Goal: Transaction & Acquisition: Purchase product/service

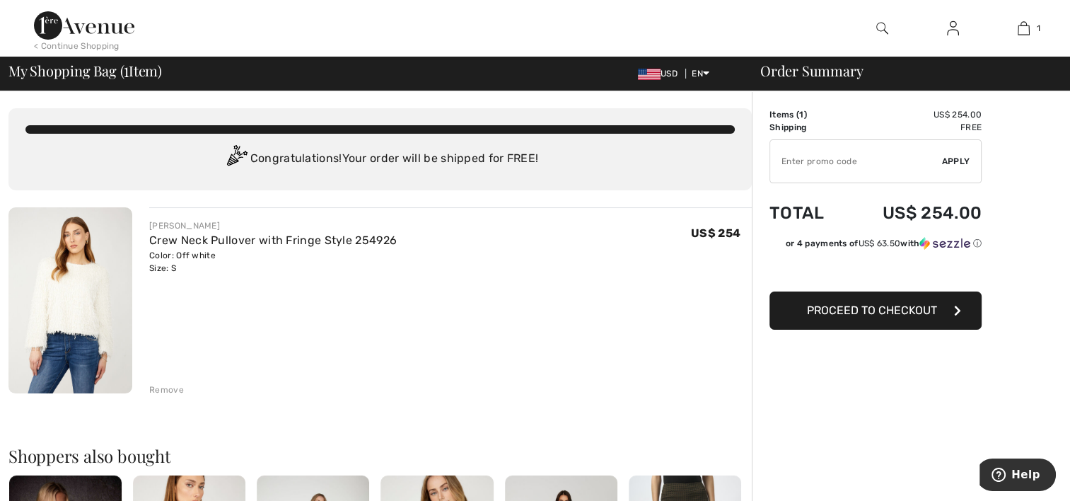
click at [926, 309] on span "Proceed to Checkout" at bounding box center [872, 309] width 130 height 13
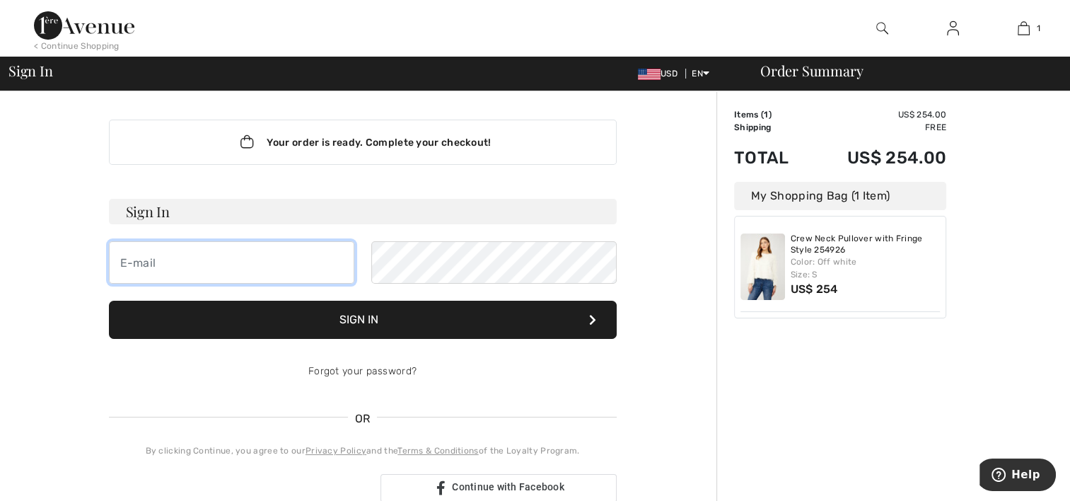
click at [221, 262] on input "email" at bounding box center [231, 262] width 245 height 42
type input "[EMAIL_ADDRESS][DOMAIN_NAME]"
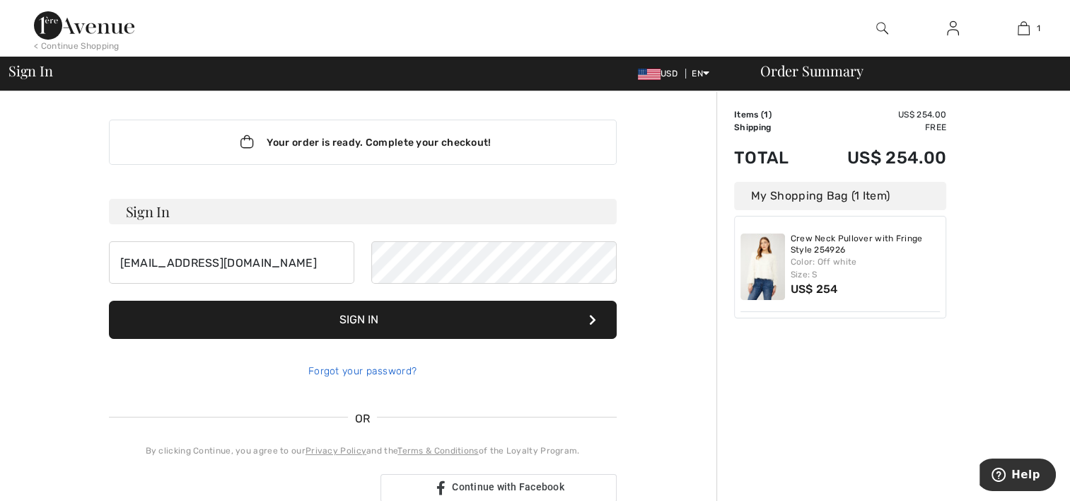
click at [353, 365] on link "Forgot your password?" at bounding box center [362, 371] width 108 height 12
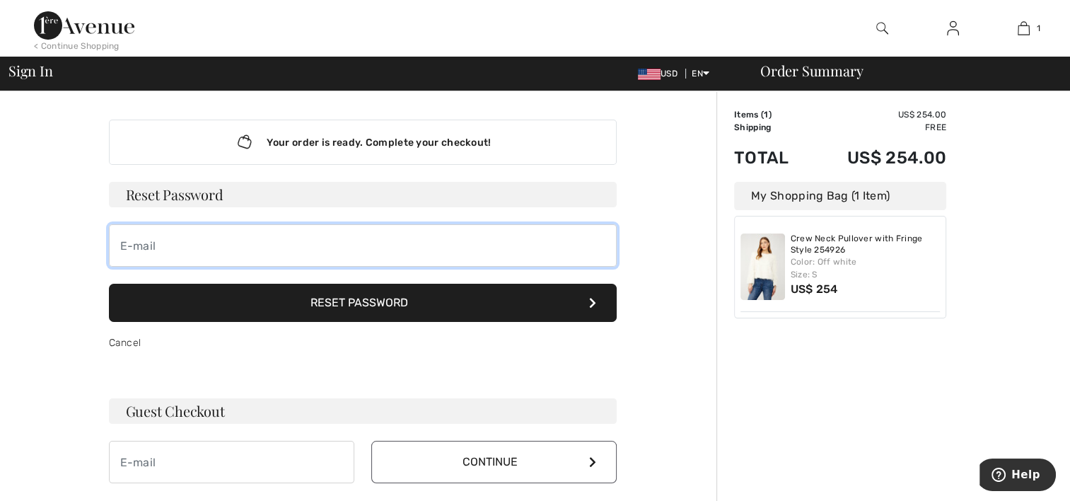
click at [176, 240] on input "email" at bounding box center [363, 245] width 508 height 42
type input "[EMAIL_ADDRESS][DOMAIN_NAME]"
click at [109, 284] on button "Reset Password" at bounding box center [363, 303] width 508 height 38
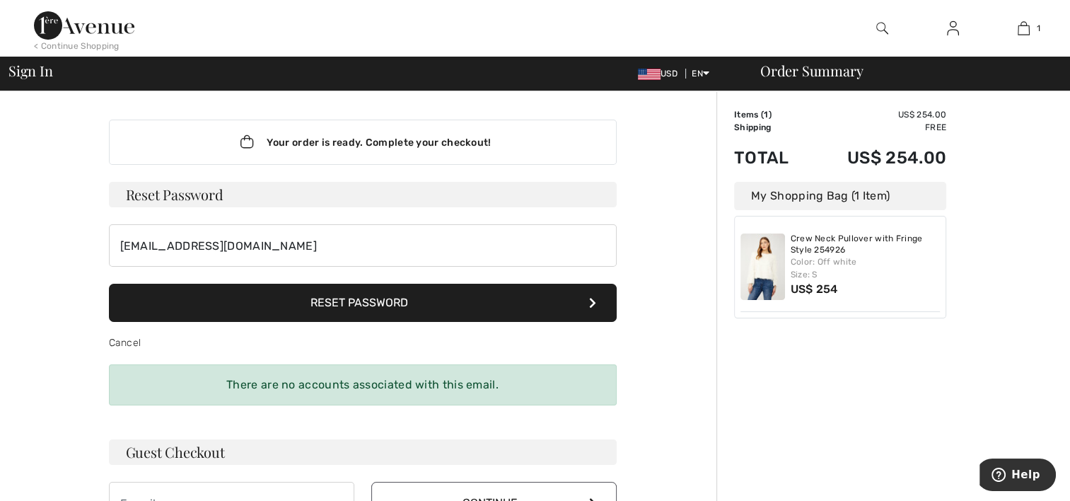
click at [318, 296] on button "Reset Password" at bounding box center [363, 303] width 508 height 38
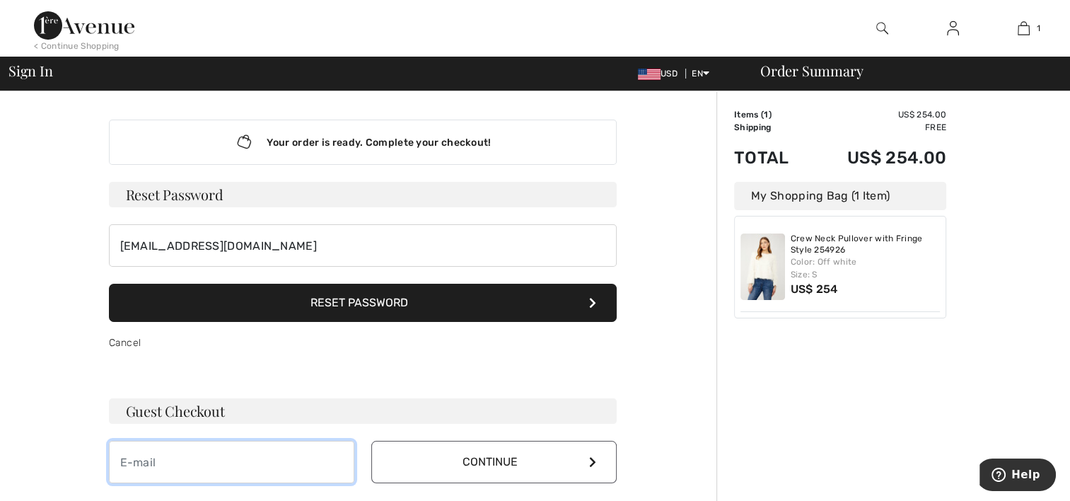
click at [214, 463] on input "email" at bounding box center [231, 462] width 245 height 42
type input "eagle60504@yahoo.com"
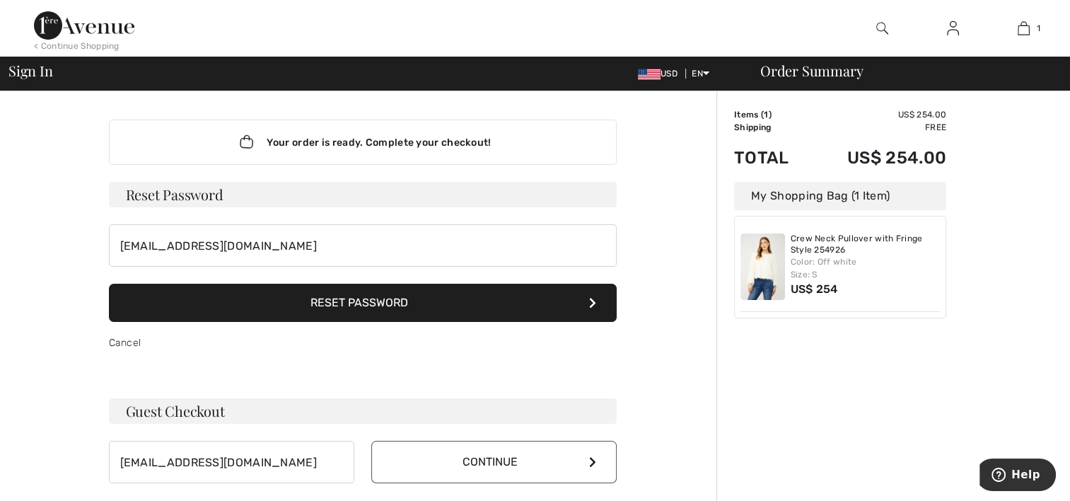
click at [498, 460] on button "Continue" at bounding box center [493, 462] width 245 height 42
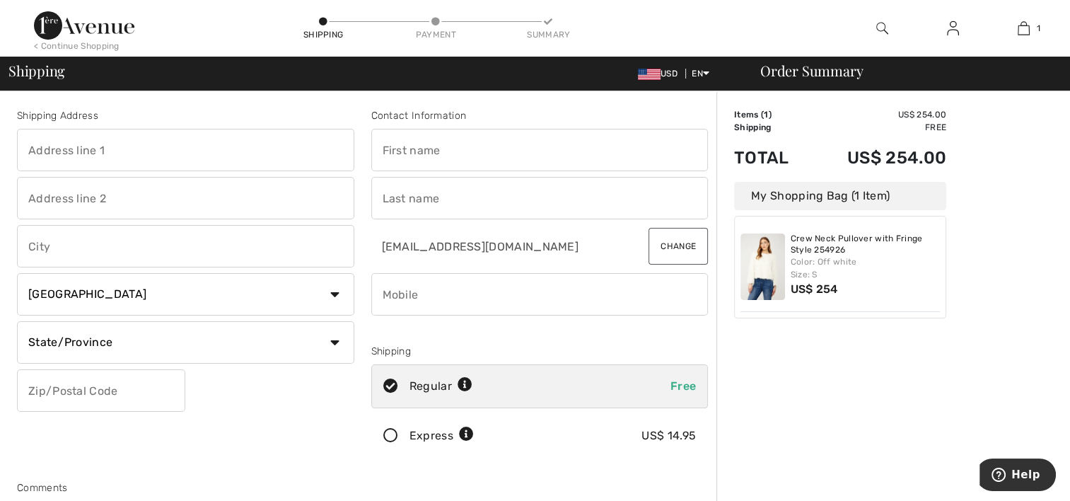
click at [83, 153] on input "text" at bounding box center [185, 150] width 337 height 42
type input "1009 W PLACITA NOVILUNIO [GEOGRAPHIC_DATA] [GEOGRAPHIC_DATA]"
type input "[GEOGRAPHIC_DATA]"
select select "US"
select select "AZ"
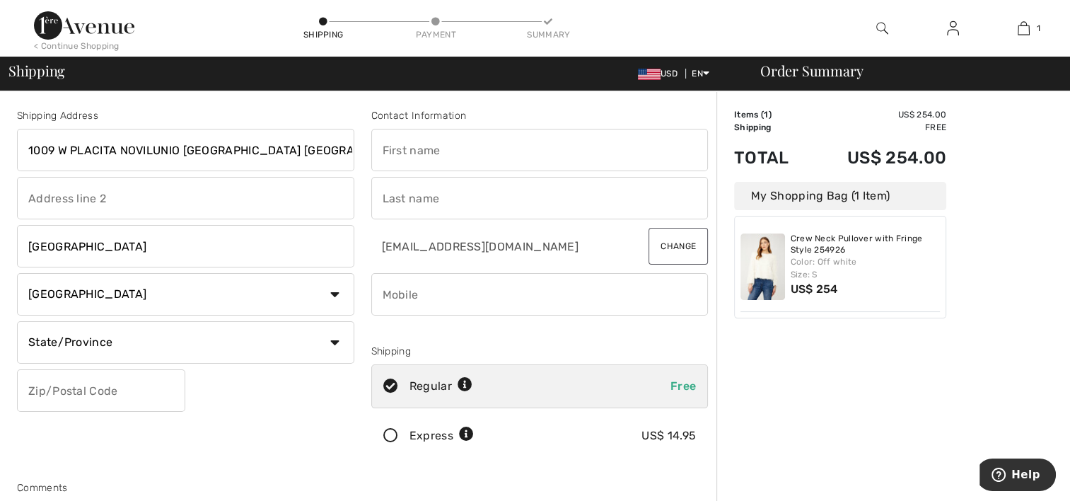
type input "85614"
type input "Jean"
type input "[PERSON_NAME]"
type input "6308494865"
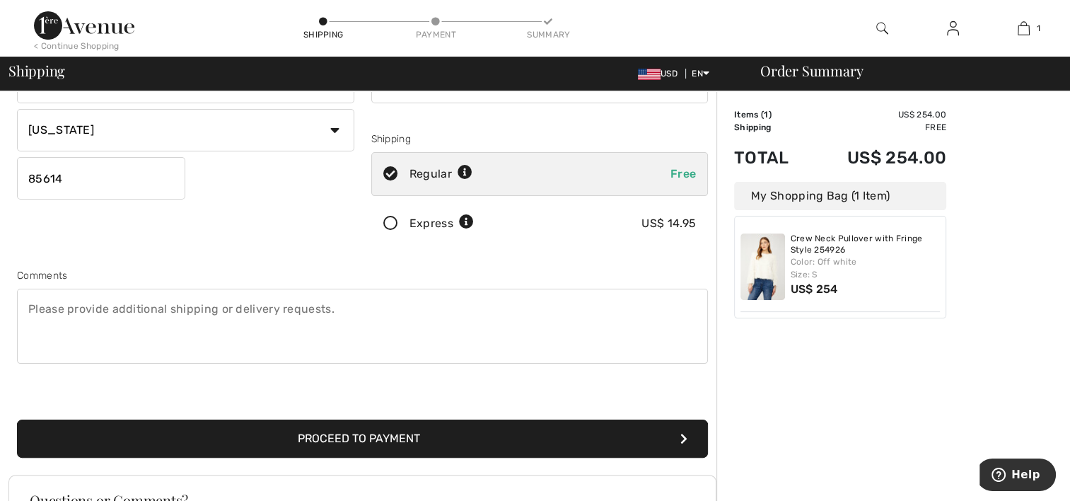
scroll to position [283, 0]
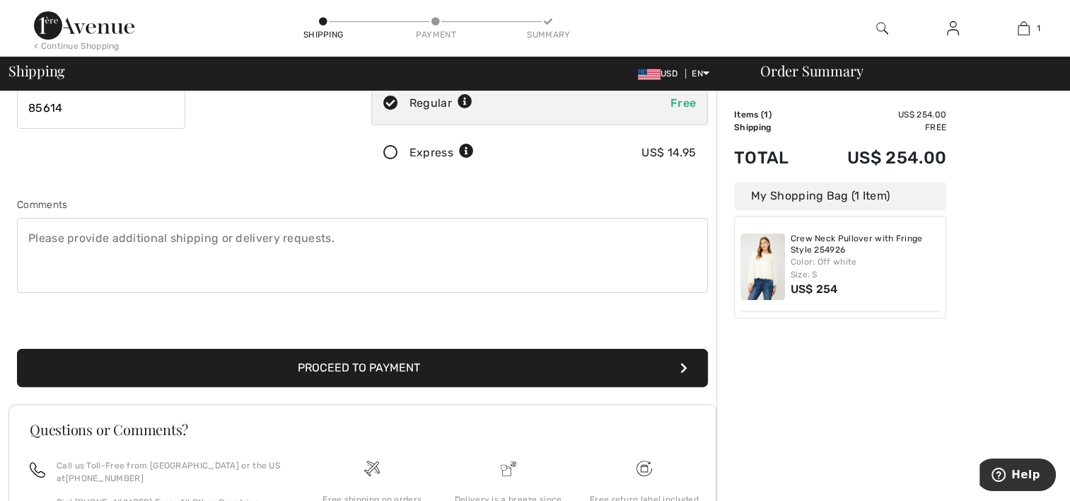
click at [624, 364] on button "Proceed to Payment" at bounding box center [362, 368] width 691 height 38
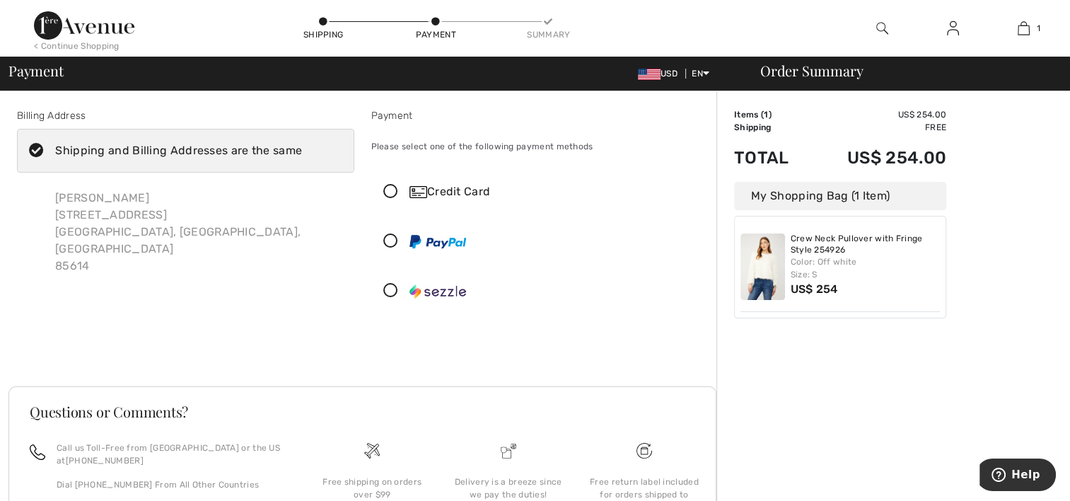
click at [387, 187] on icon at bounding box center [390, 192] width 37 height 15
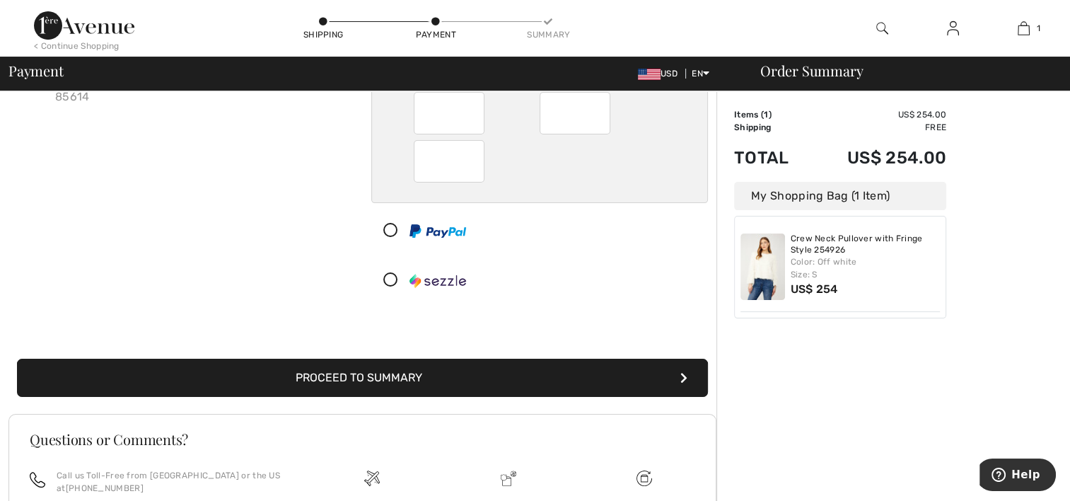
scroll to position [212, 0]
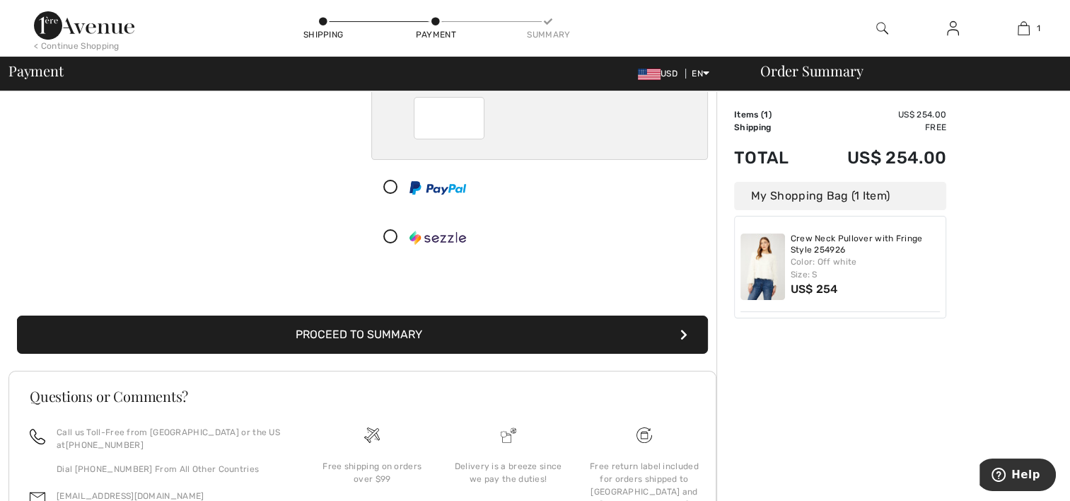
click at [495, 328] on button "Proceed to Summary" at bounding box center [362, 334] width 691 height 38
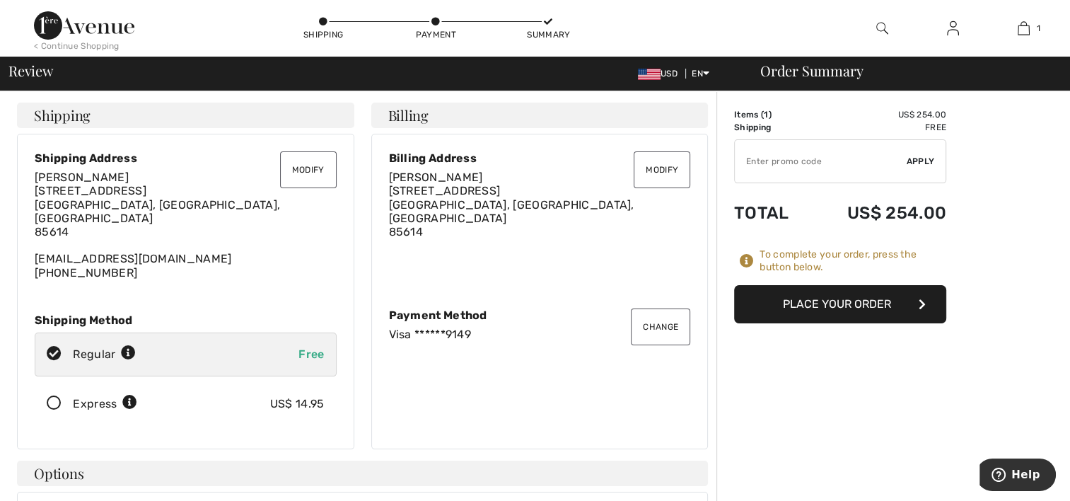
click at [827, 298] on button "Place Your Order" at bounding box center [840, 304] width 212 height 38
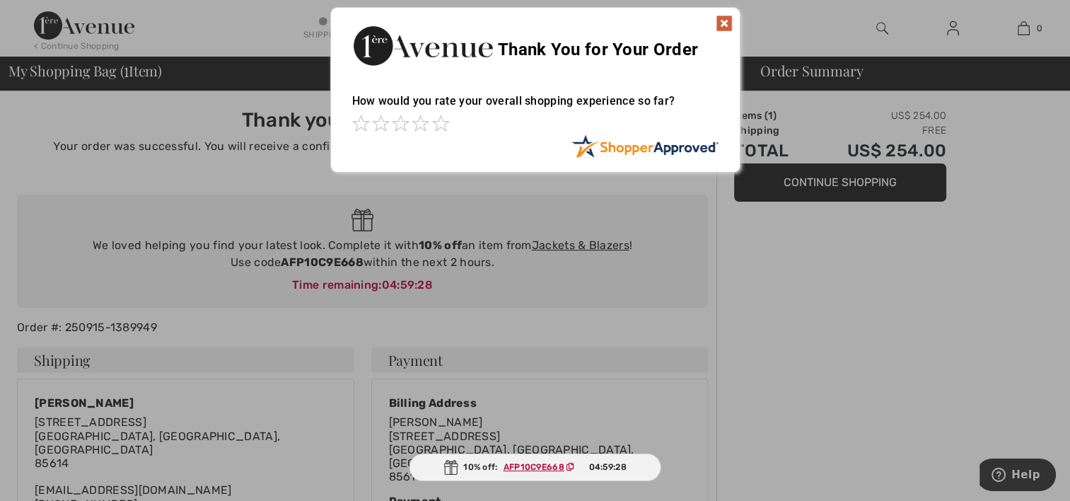
click at [721, 17] on img at bounding box center [724, 23] width 17 height 17
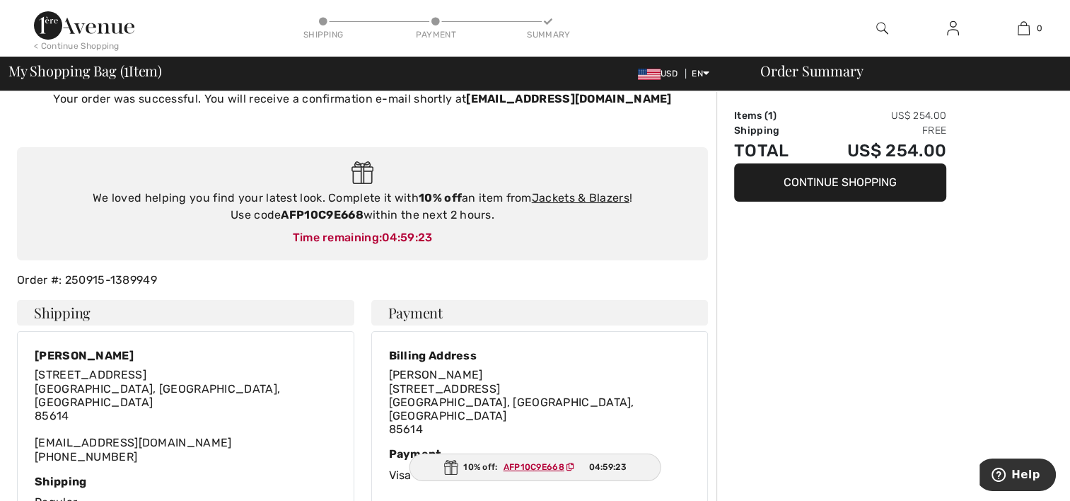
scroll to position [71, 0]
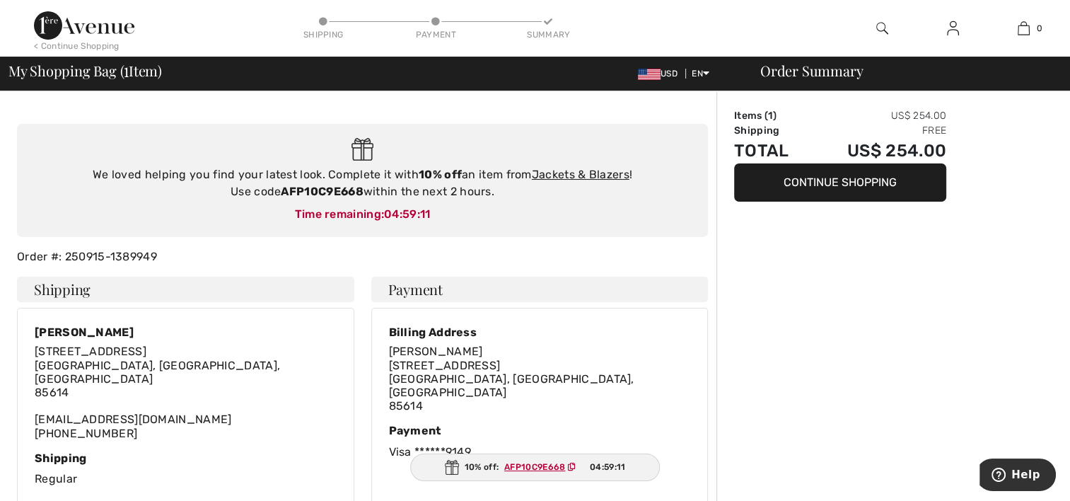
click at [532, 462] on ins "AFP10C9E668" at bounding box center [534, 467] width 61 height 10
click at [524, 462] on ins "AFP10C9E668" at bounding box center [533, 467] width 61 height 10
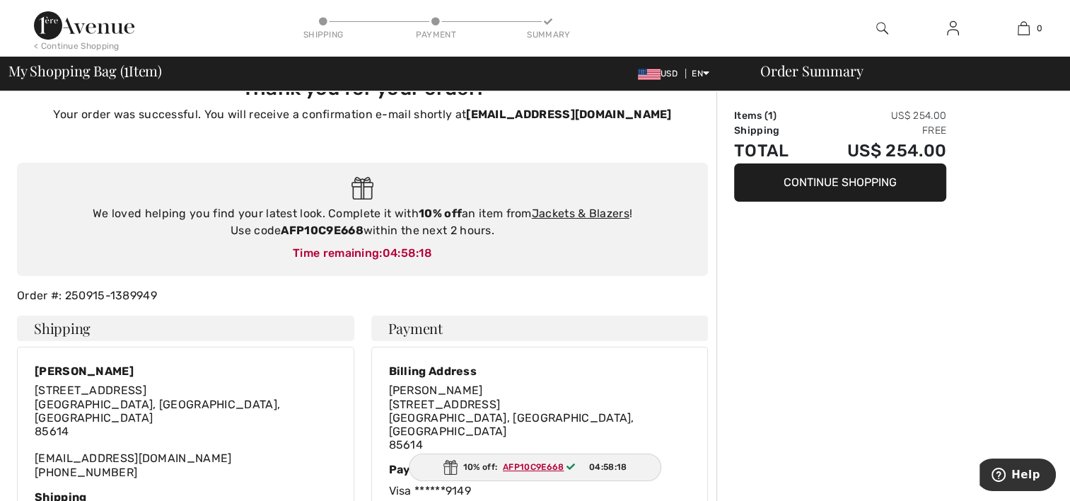
scroll to position [0, 0]
